Goal: Understand process/instructions: Learn how to perform a task or action

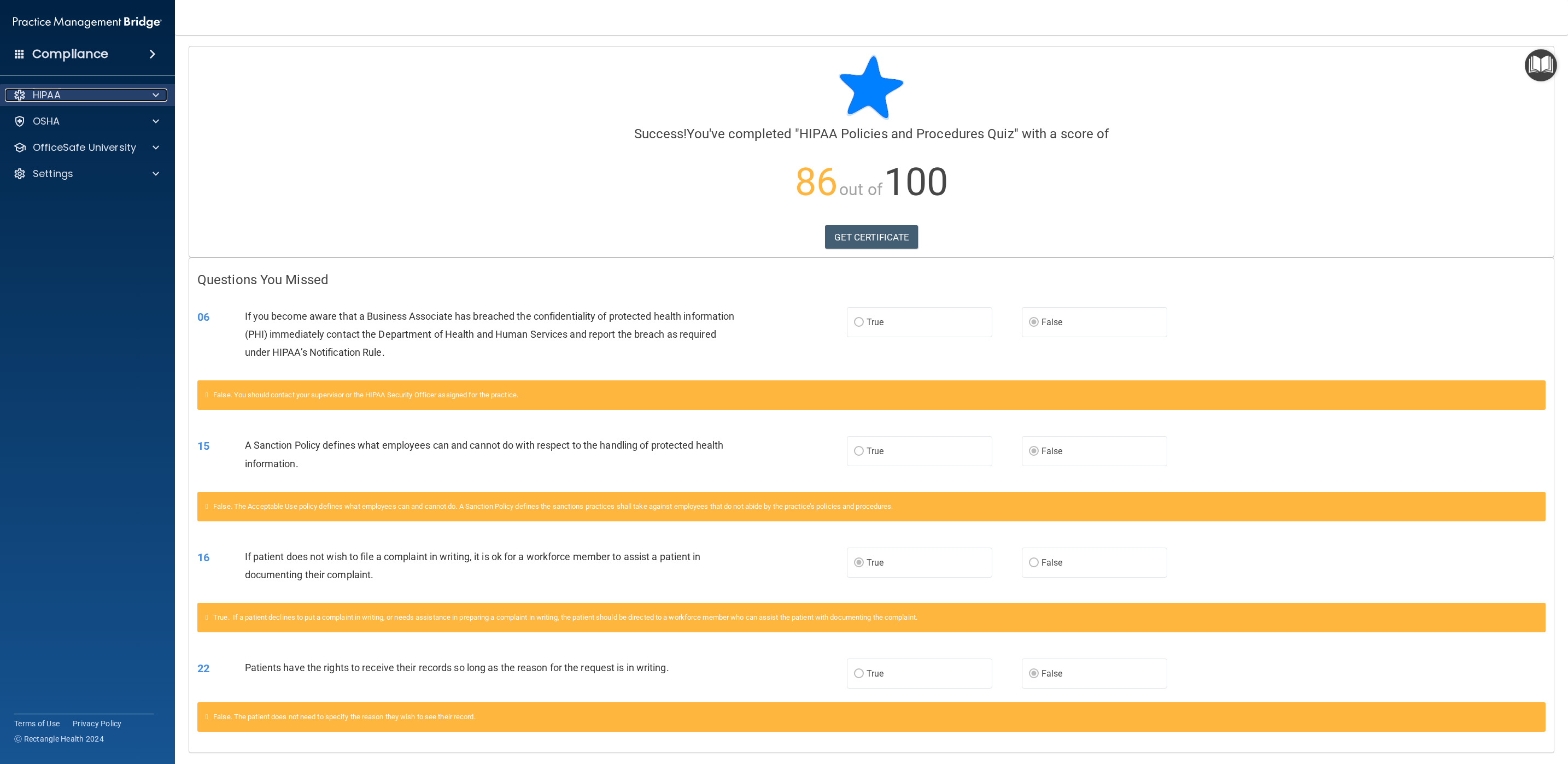
click at [81, 98] on div "HIPAA" at bounding box center [72, 94] width 135 height 13
click at [106, 149] on p "OfficeSafe University" at bounding box center [84, 147] width 103 height 13
click at [101, 169] on div "HIPAA Training" at bounding box center [82, 174] width 150 height 11
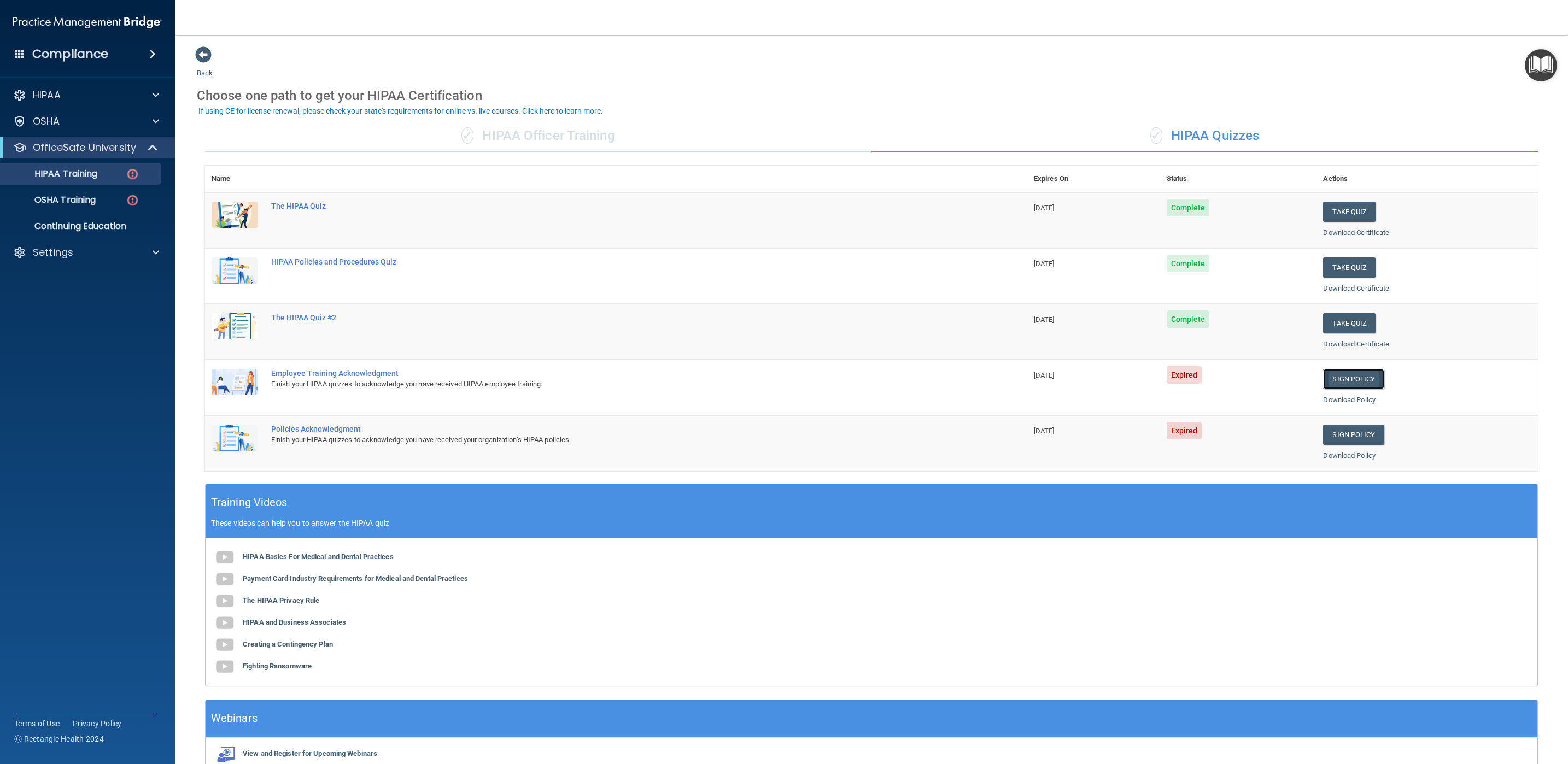
click at [1337, 372] on link "Sign Policy" at bounding box center [1353, 379] width 61 height 20
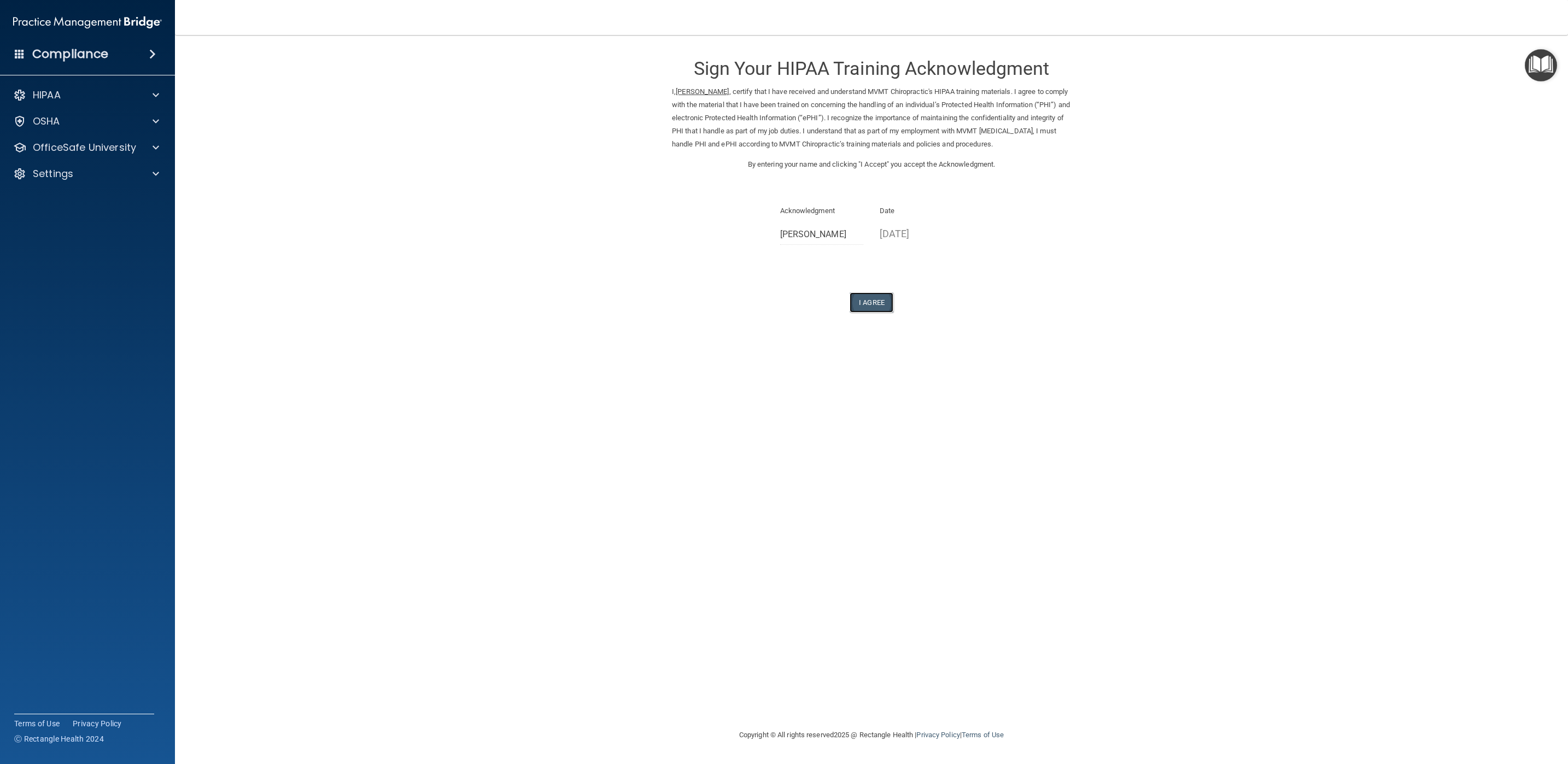
click at [879, 310] on button "I Agree" at bounding box center [871, 303] width 44 height 20
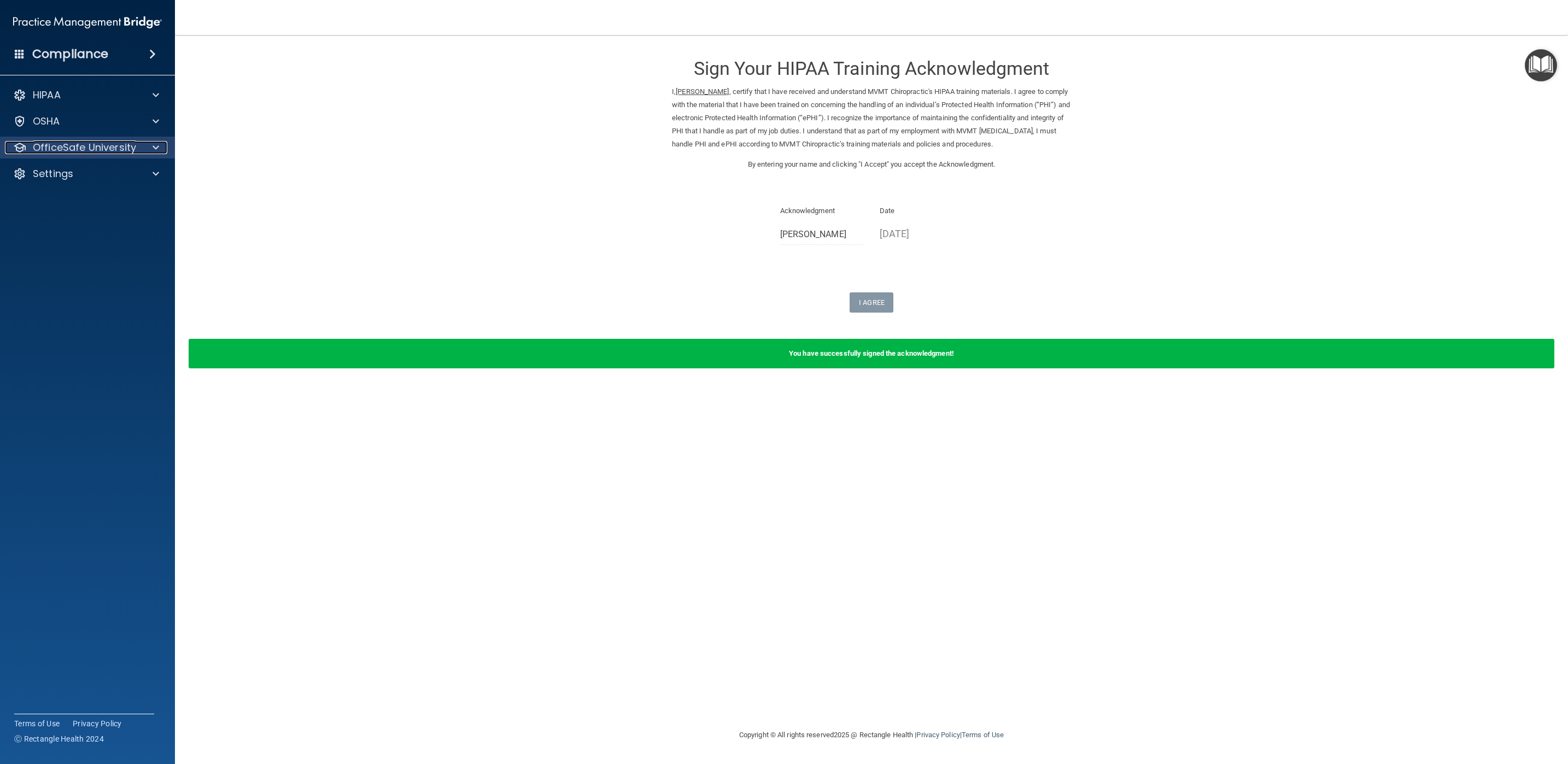
click at [163, 146] on div at bounding box center [153, 147] width 28 height 13
click at [123, 182] on link "HIPAA Training" at bounding box center [75, 174] width 172 height 22
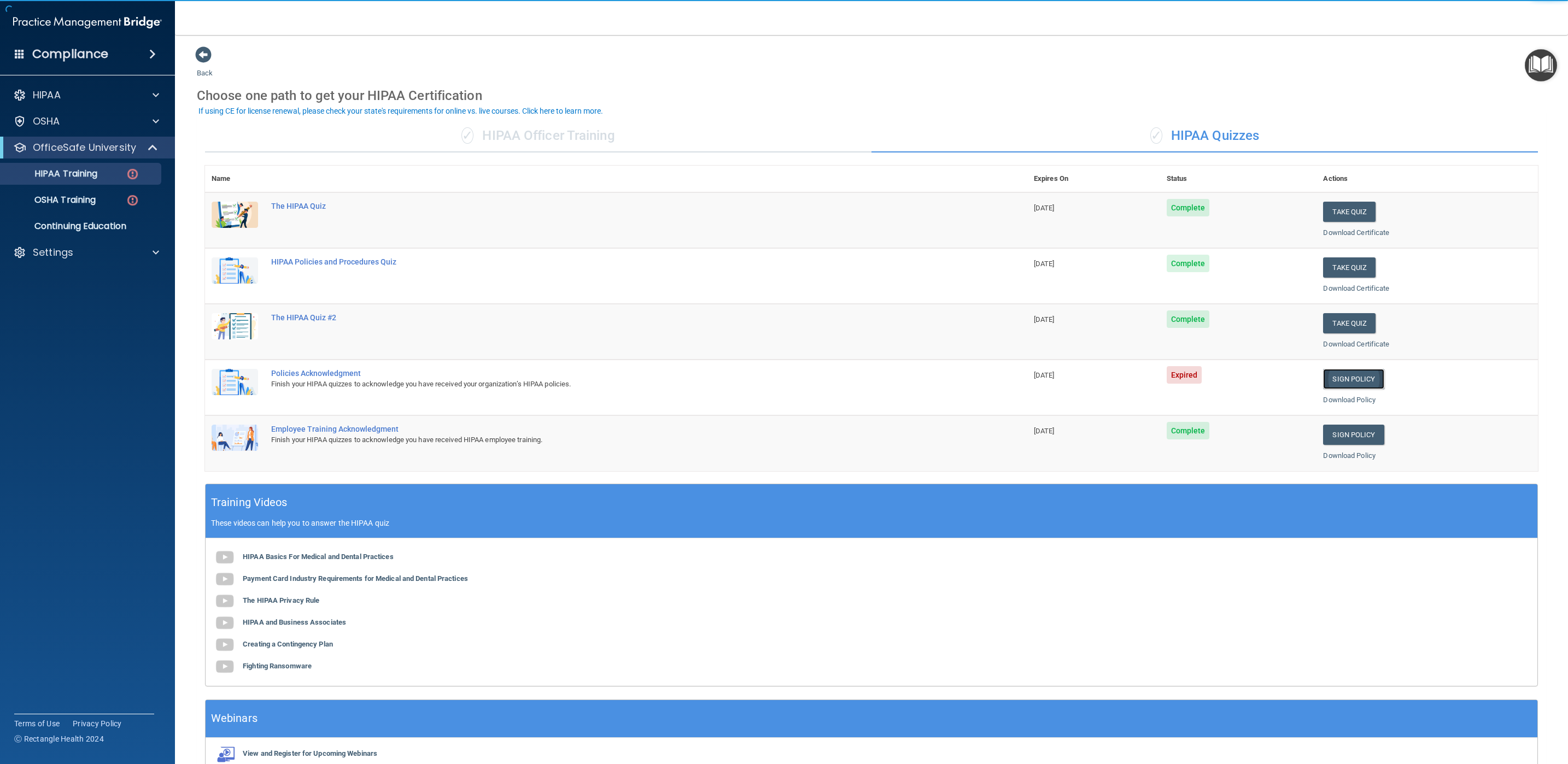
click at [1356, 383] on link "Sign Policy" at bounding box center [1353, 379] width 61 height 20
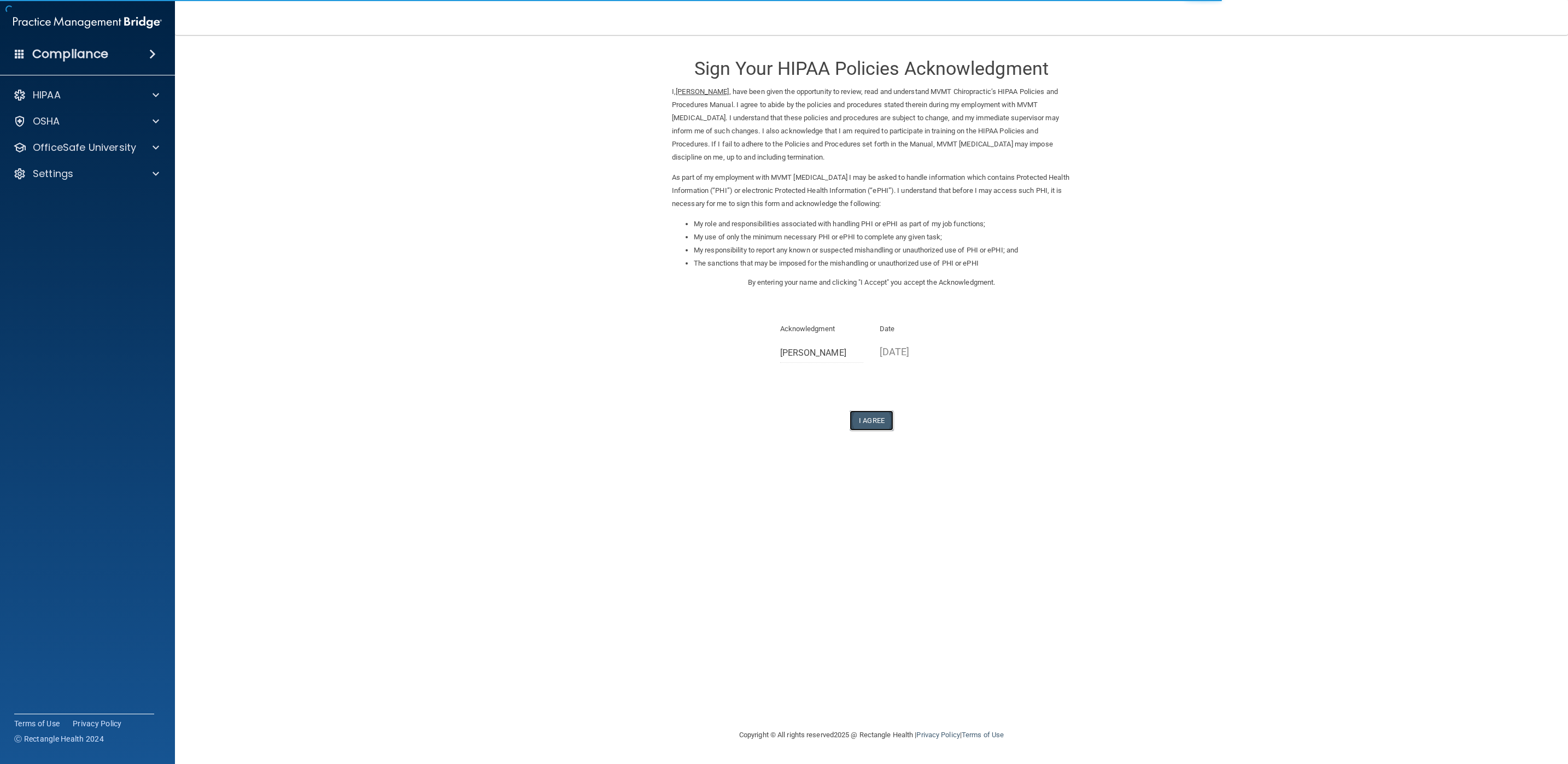
click at [873, 423] on button "I Agree" at bounding box center [871, 421] width 44 height 20
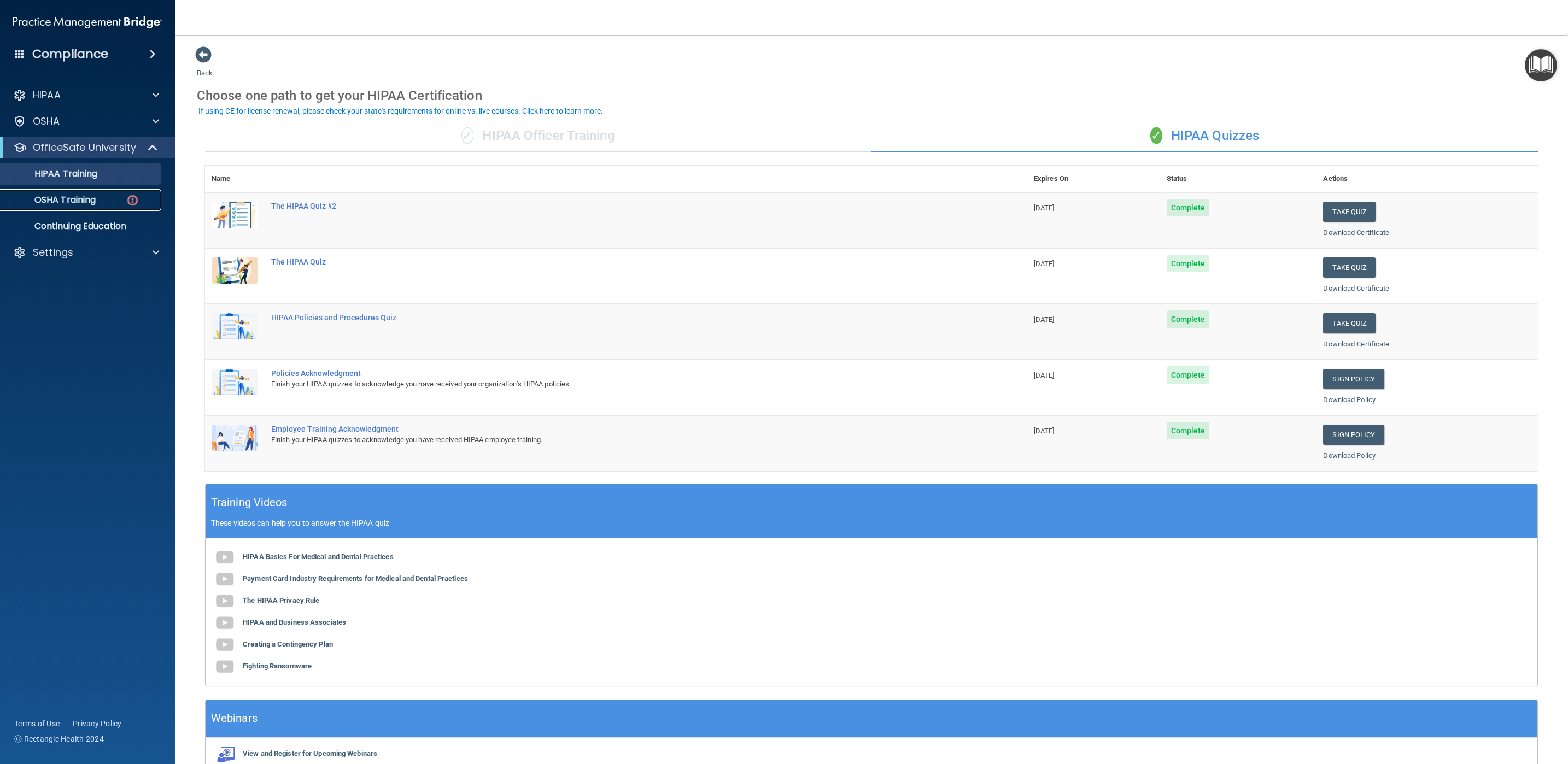
click at [127, 197] on img at bounding box center [132, 200] width 13 height 13
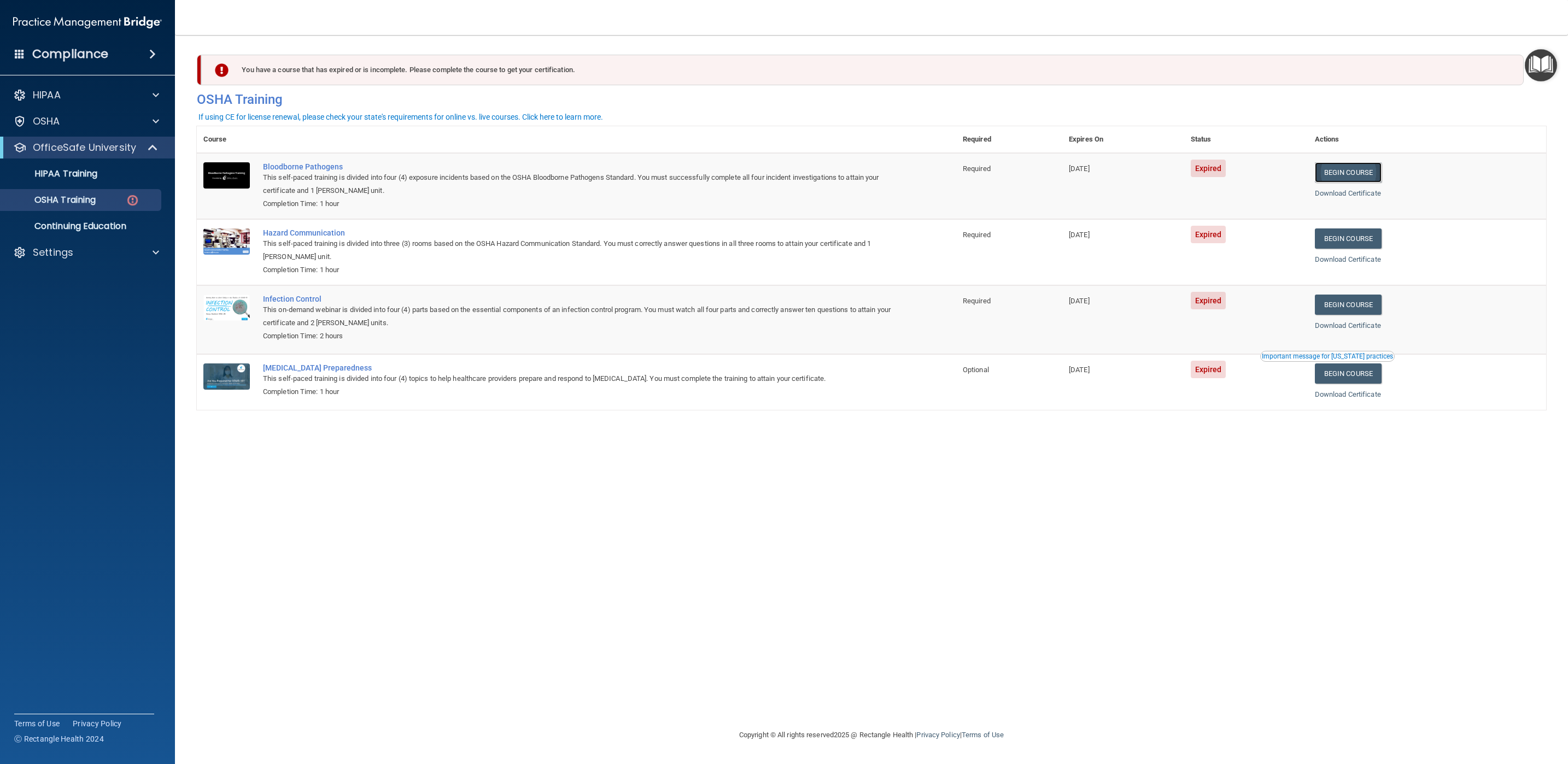
click at [1376, 175] on link "Begin Course" at bounding box center [1348, 172] width 67 height 20
